Goal: Task Accomplishment & Management: Complete application form

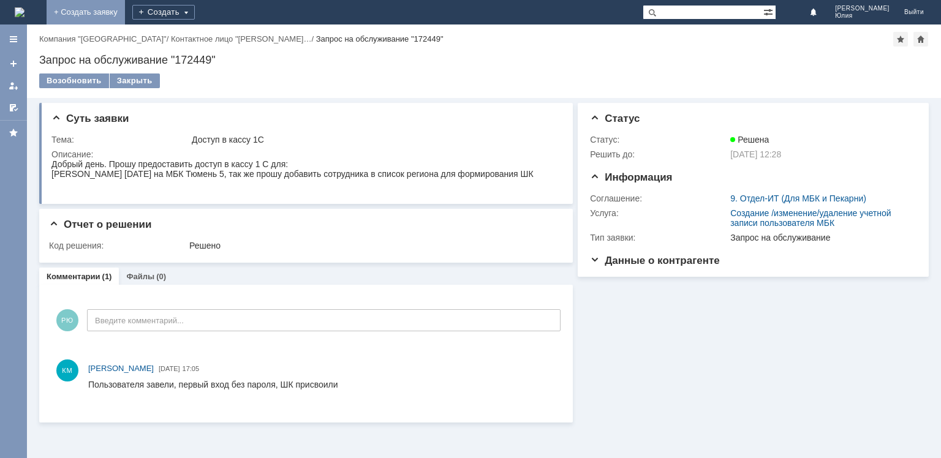
click at [125, 23] on link "+ Создать заявку" at bounding box center [86, 12] width 78 height 25
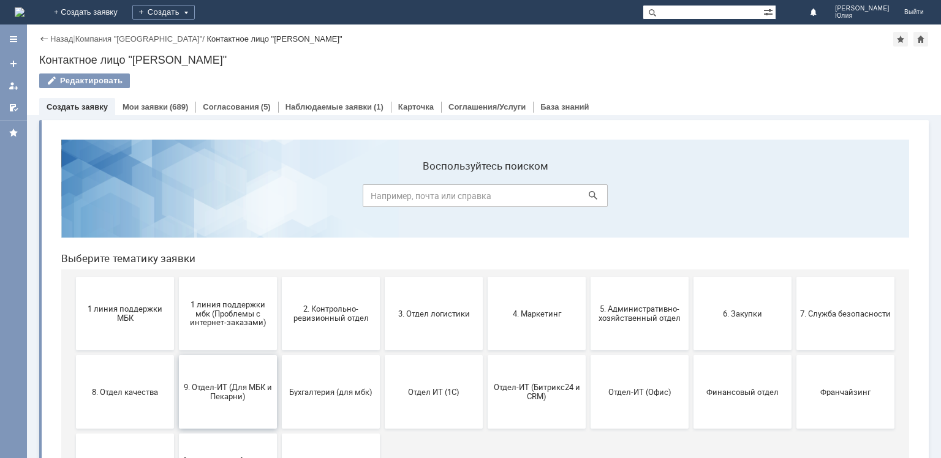
click at [254, 398] on span "9. Отдел-ИТ (Для МБК и Пекарни)" at bounding box center [228, 392] width 91 height 18
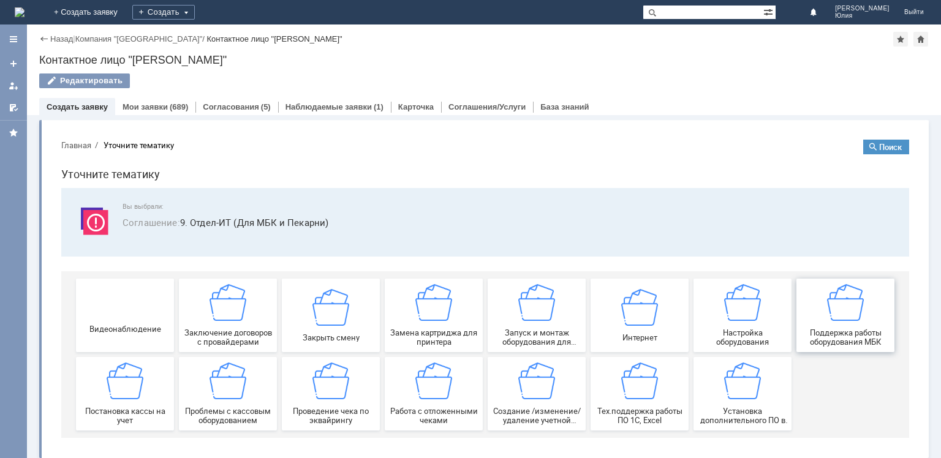
click at [827, 319] on img at bounding box center [845, 302] width 37 height 37
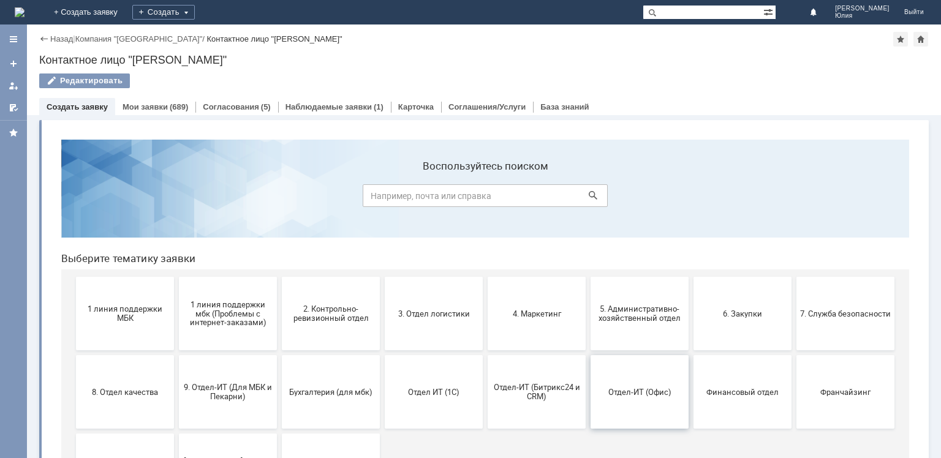
click at [613, 395] on span "Отдел-ИТ (Офис)" at bounding box center [639, 391] width 91 height 9
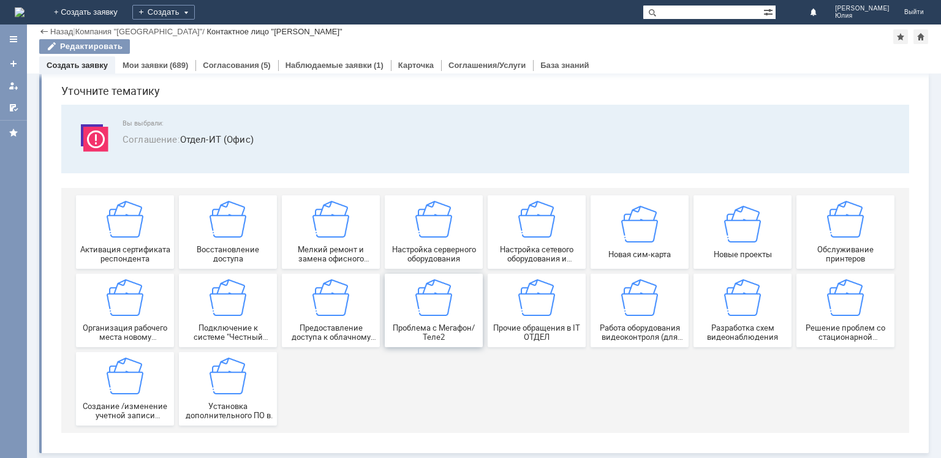
scroll to position [42, 0]
click at [537, 317] on div "Прочие обращения в IT ОТДЕЛ" at bounding box center [536, 310] width 91 height 62
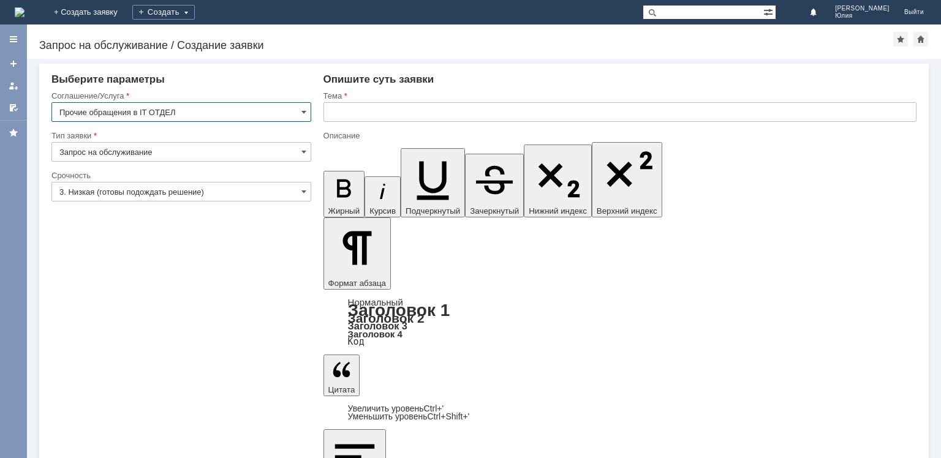
click at [357, 115] on input "text" at bounding box center [619, 112] width 593 height 20
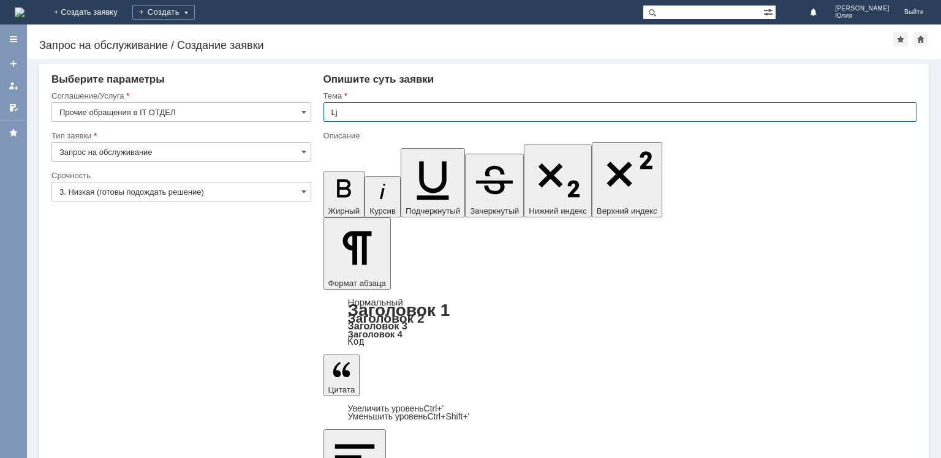
type input "L"
type input "Доступ к камерам Десногорск"
